Goal: Transaction & Acquisition: Purchase product/service

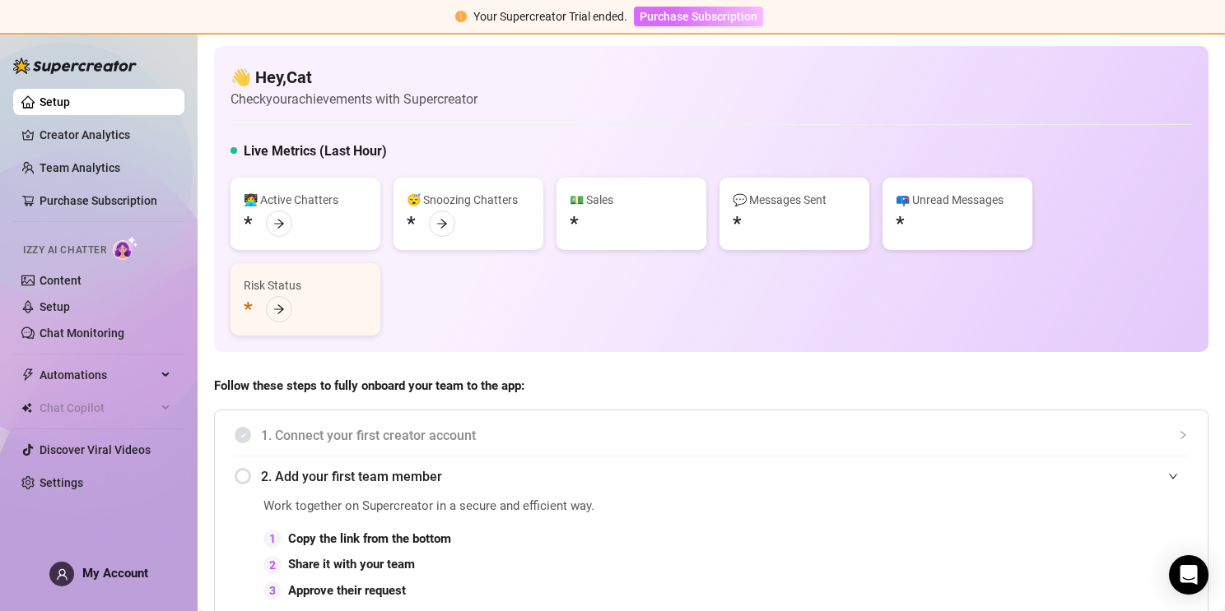
click at [719, 13] on span "Purchase Subscription" at bounding box center [698, 16] width 118 height 13
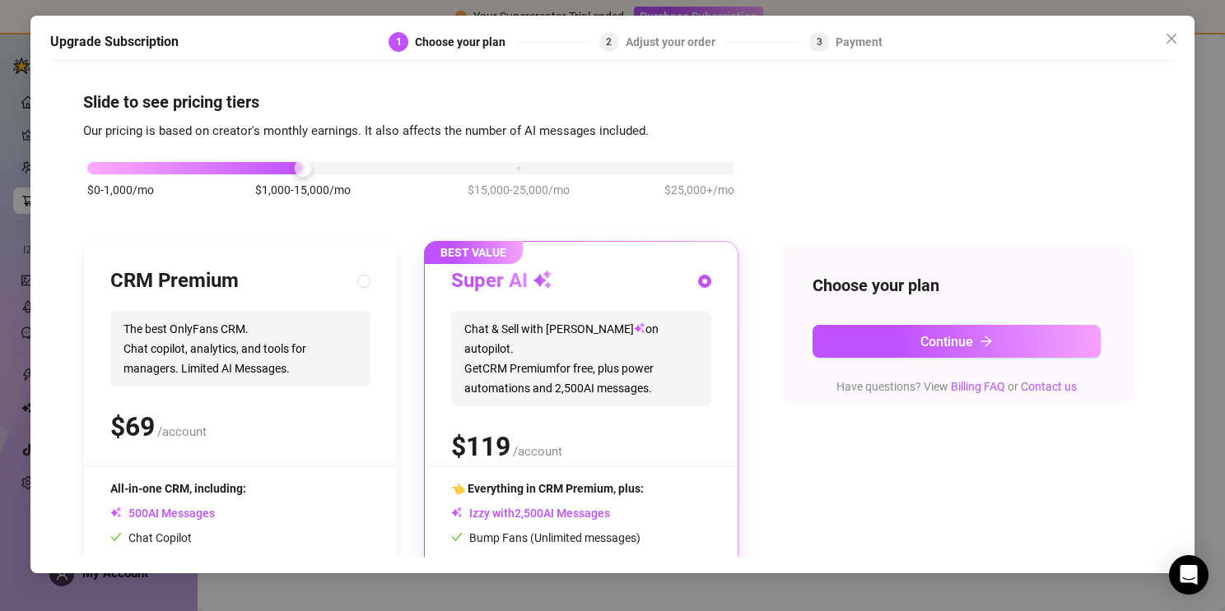
click at [319, 290] on div "CRM Premium" at bounding box center [240, 281] width 260 height 26
radio input "true"
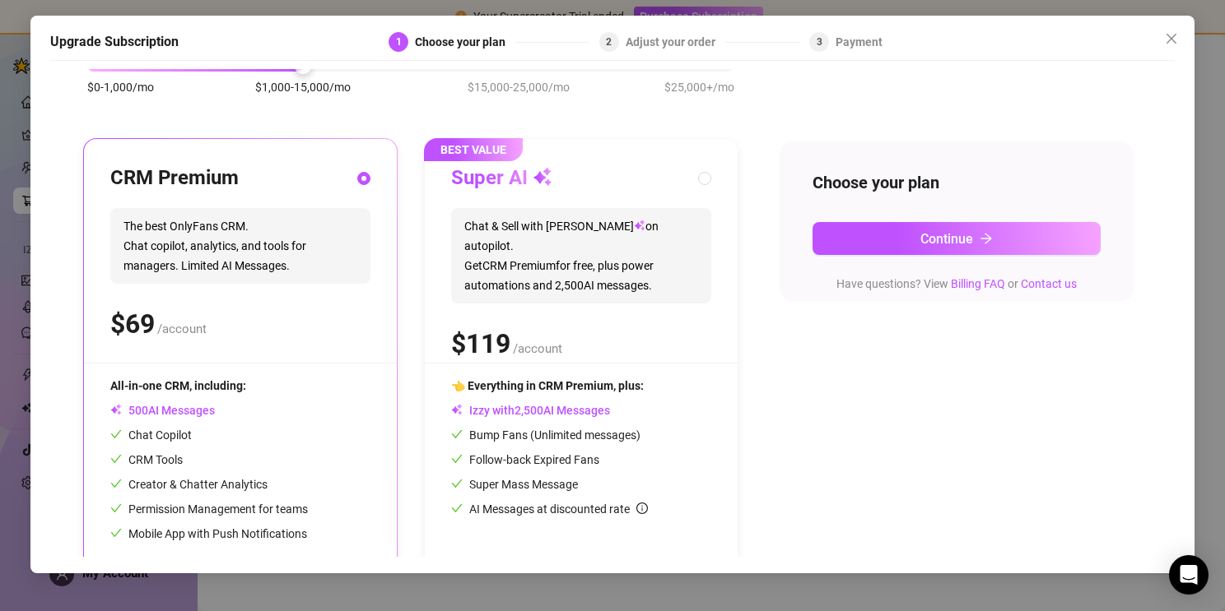
scroll to position [104, 0]
click at [703, 179] on input "radio" at bounding box center [705, 179] width 7 height 11
radio input "true"
radio input "false"
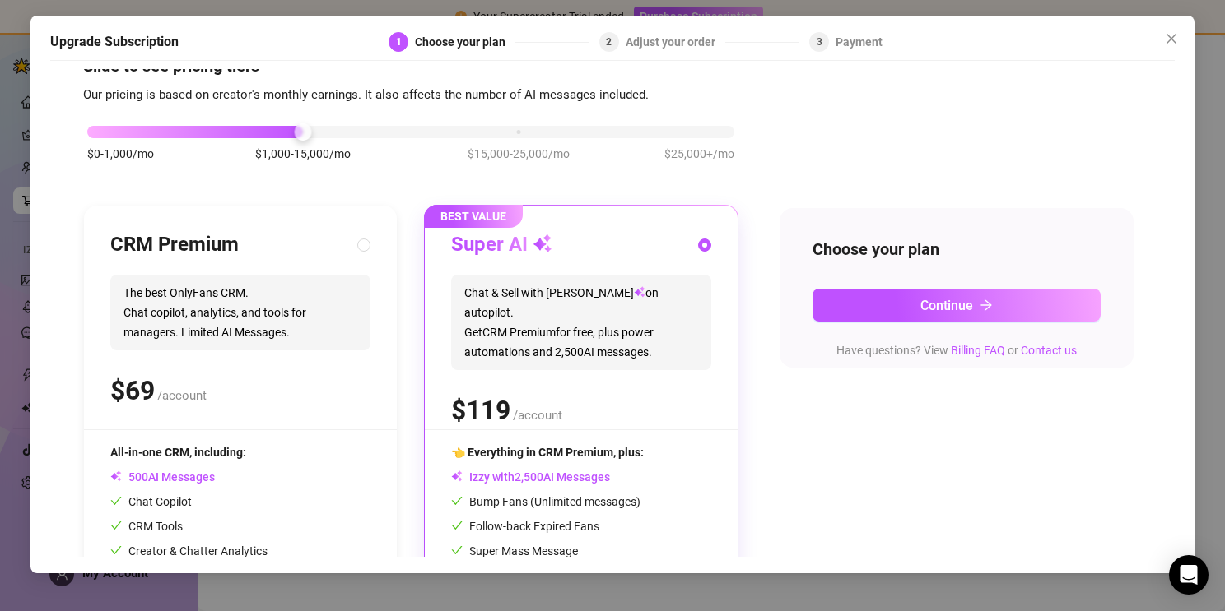
scroll to position [0, 0]
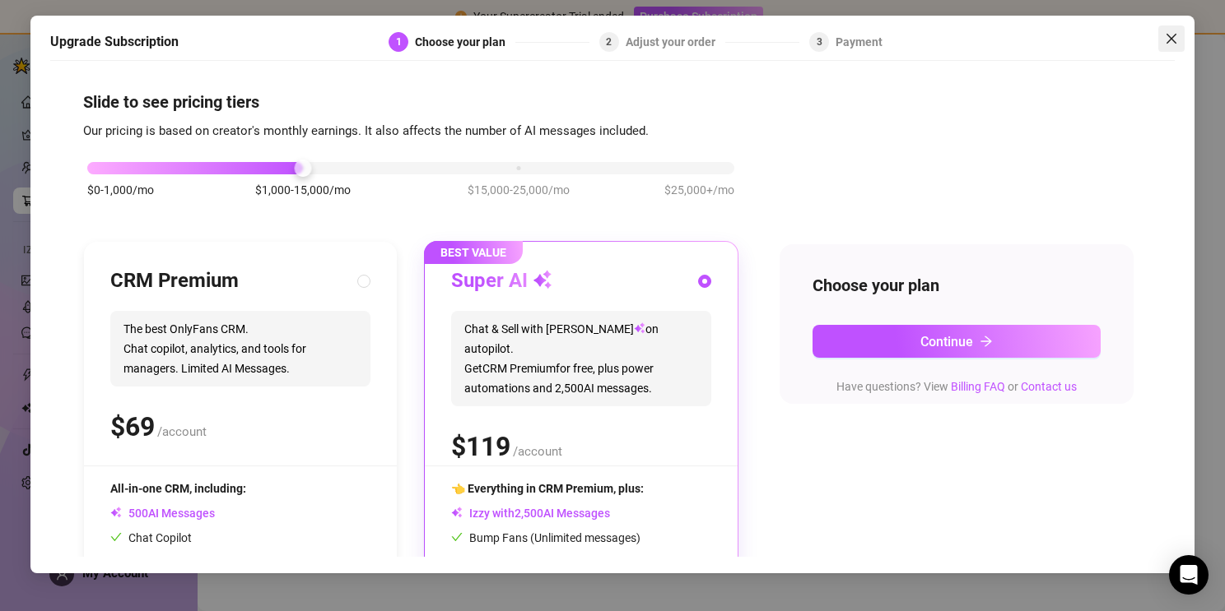
click at [1170, 42] on icon "close" at bounding box center [1170, 38] width 13 height 13
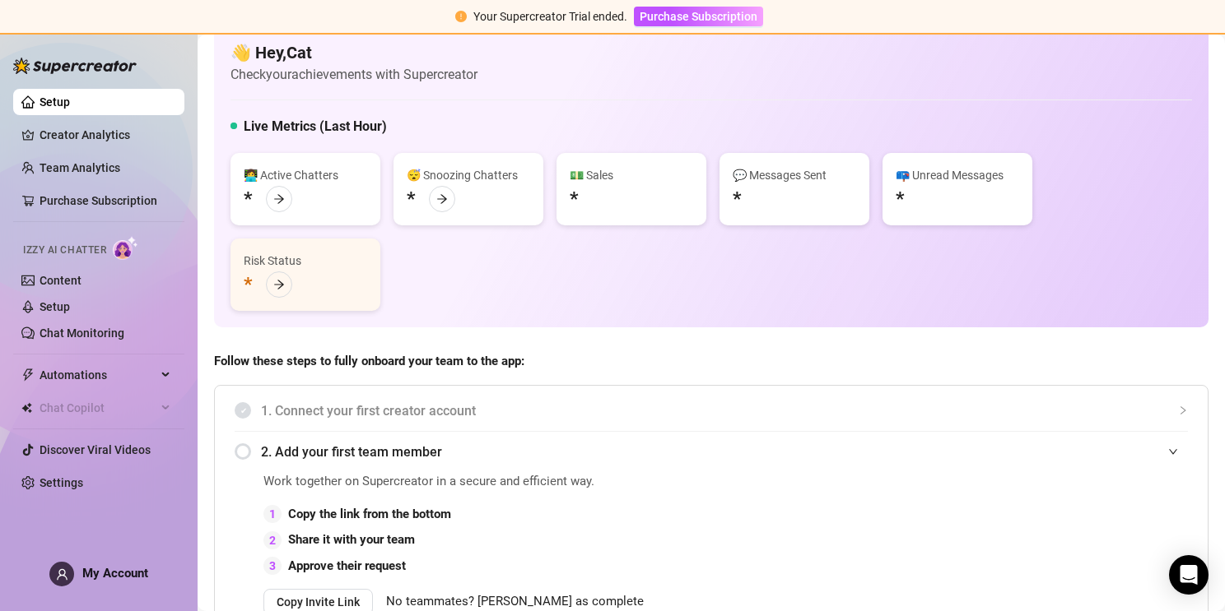
scroll to position [23, 0]
click at [275, 296] on div at bounding box center [279, 286] width 26 height 26
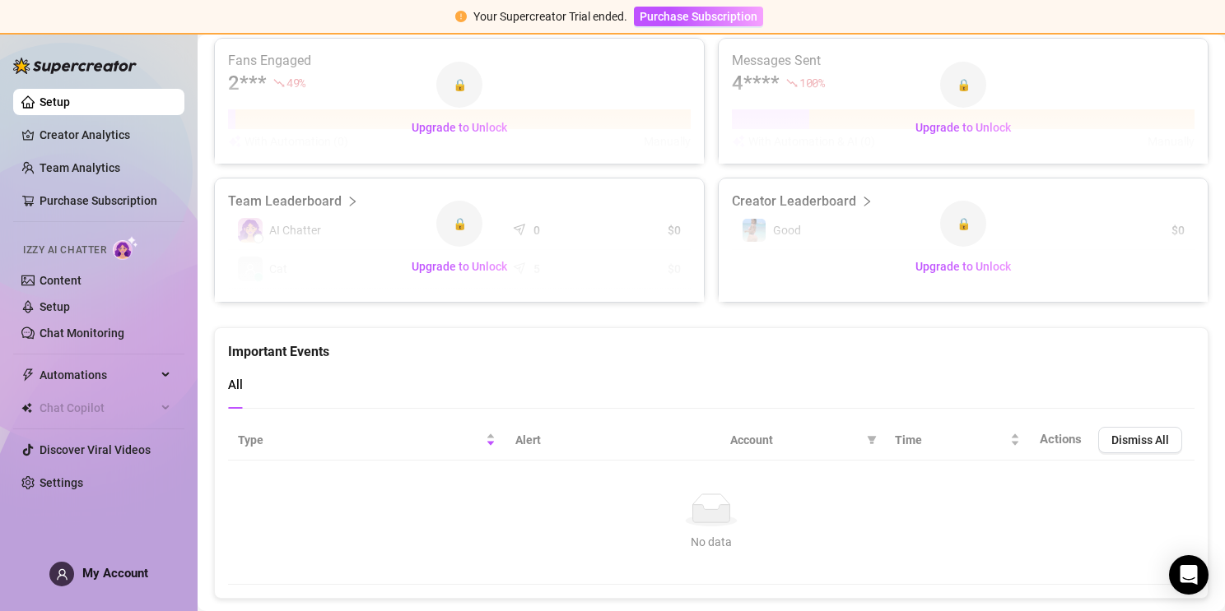
scroll to position [1073, 0]
